Goal: Use online tool/utility: Utilize a website feature to perform a specific function

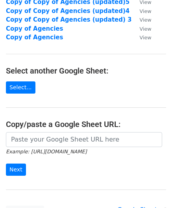
scroll to position [118, 0]
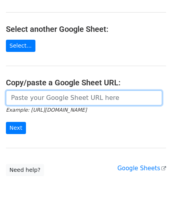
click at [42, 95] on input "url" at bounding box center [84, 97] width 156 height 15
paste input "[URL][DOMAIN_NAME]"
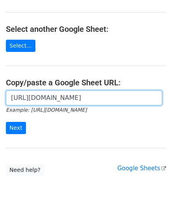
scroll to position [0, 177]
type input "[URL][DOMAIN_NAME]"
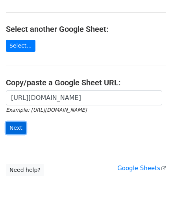
click at [15, 129] on input "Next" at bounding box center [16, 128] width 20 height 12
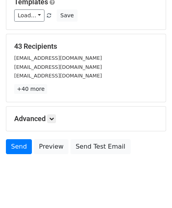
scroll to position [96, 0]
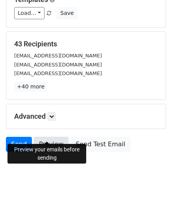
click at [41, 137] on link "Preview" at bounding box center [51, 144] width 35 height 15
click at [51, 137] on link "Preview" at bounding box center [51, 144] width 35 height 15
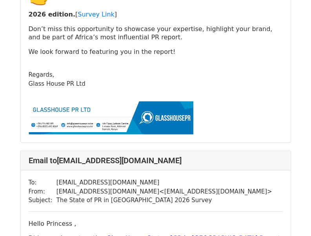
scroll to position [864, 0]
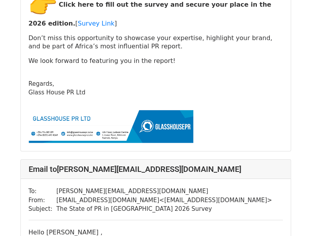
scroll to position [14707, 0]
